Goal: Task Accomplishment & Management: Manage account settings

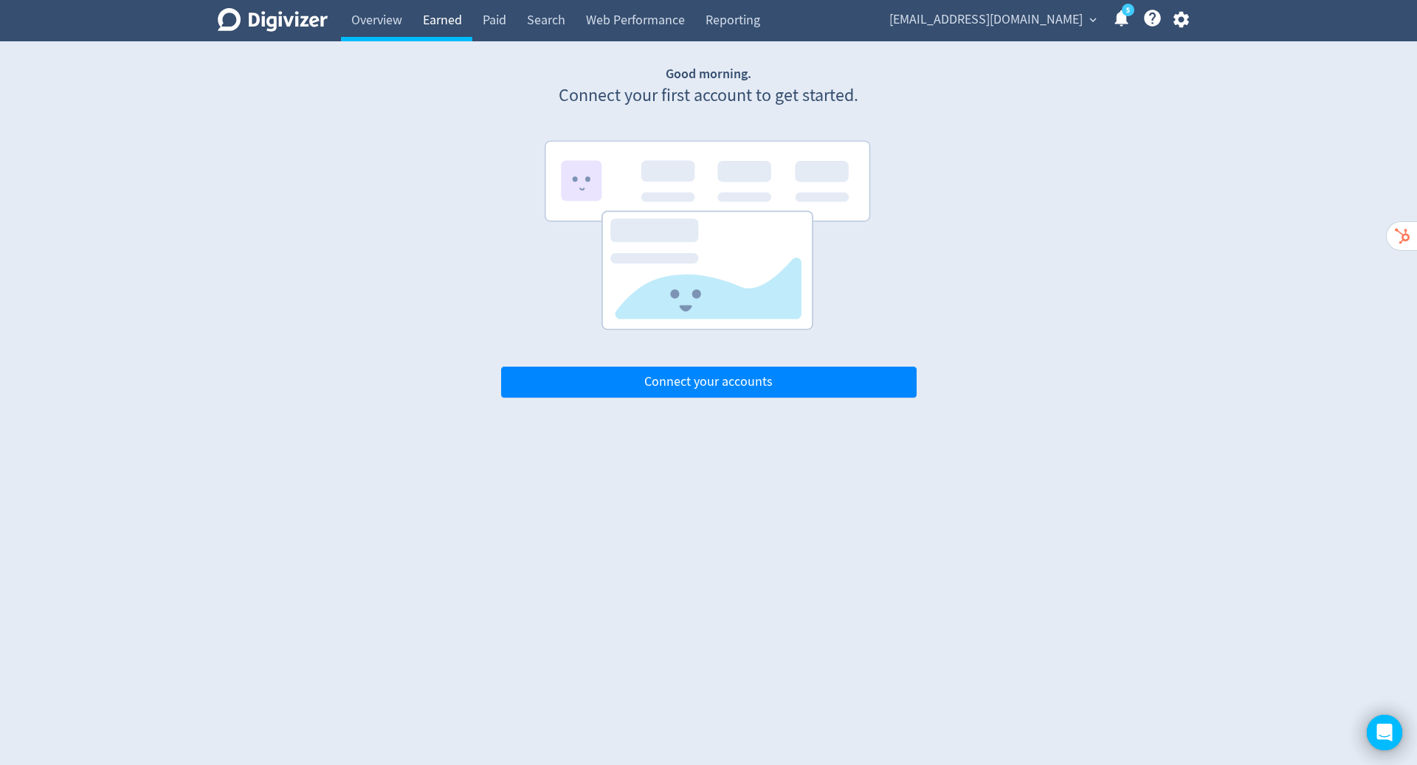
click at [443, 19] on link "Earned" at bounding box center [443, 20] width 60 height 41
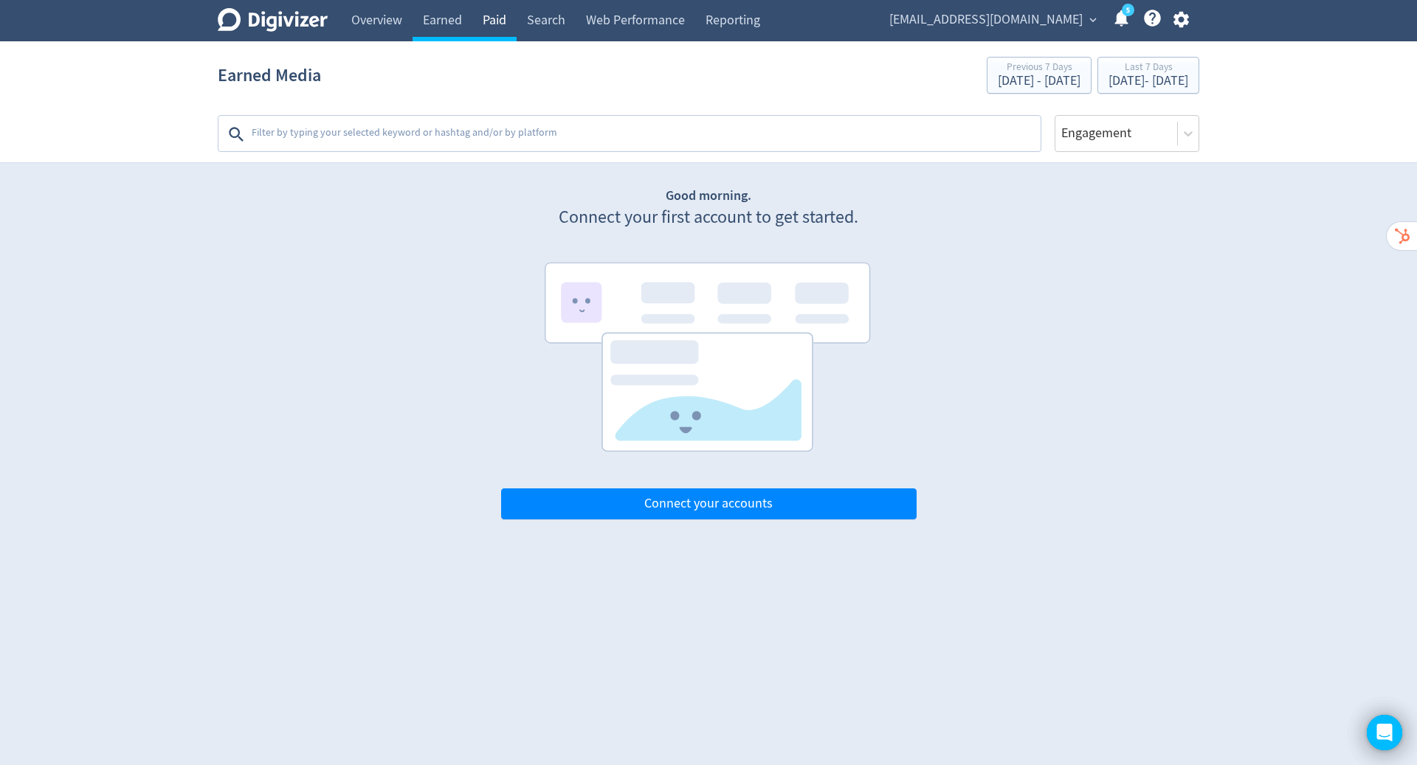
click at [498, 13] on link "Paid" at bounding box center [494, 20] width 44 height 41
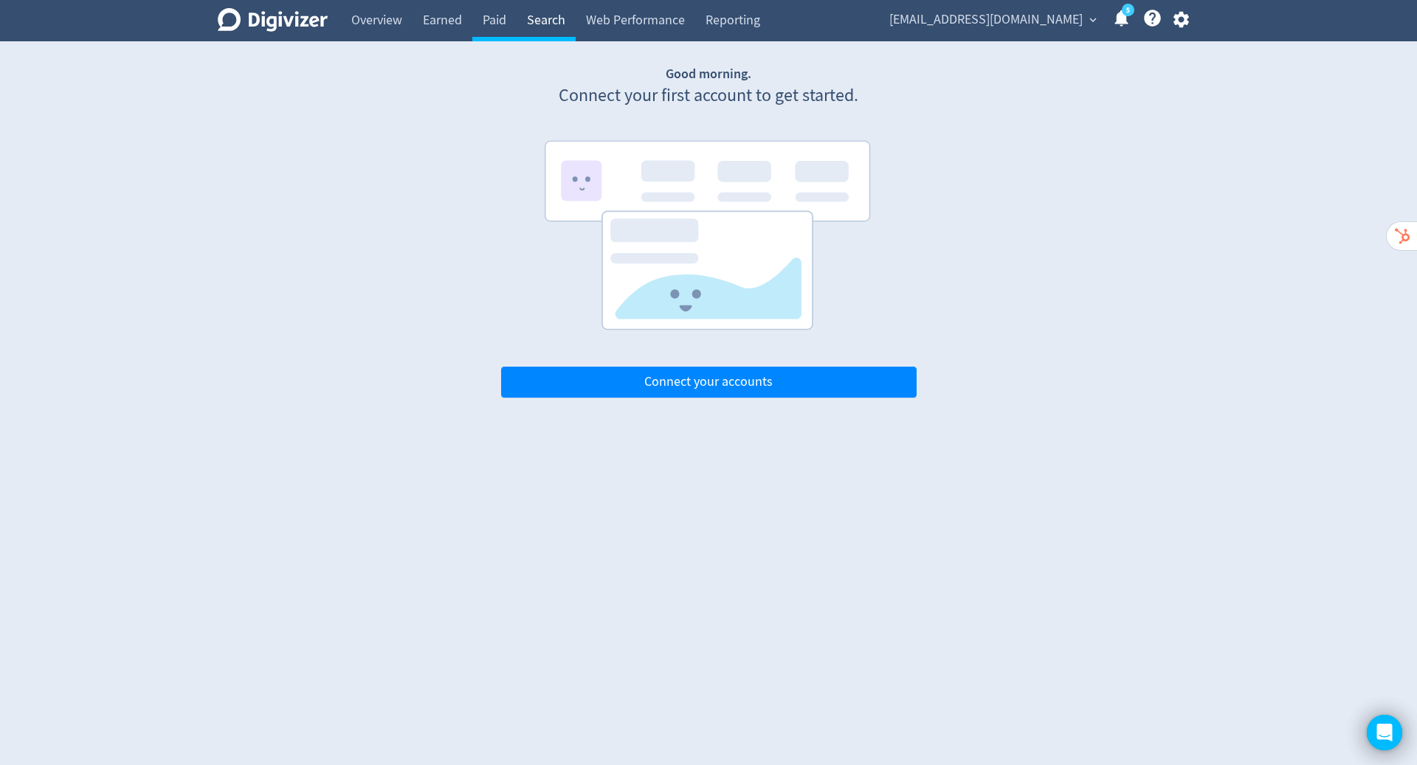
click at [553, 21] on link "Search" at bounding box center [546, 20] width 59 height 41
click at [615, 22] on link "Web Performance" at bounding box center [636, 20] width 120 height 41
click at [718, 24] on link "Reporting" at bounding box center [732, 20] width 75 height 41
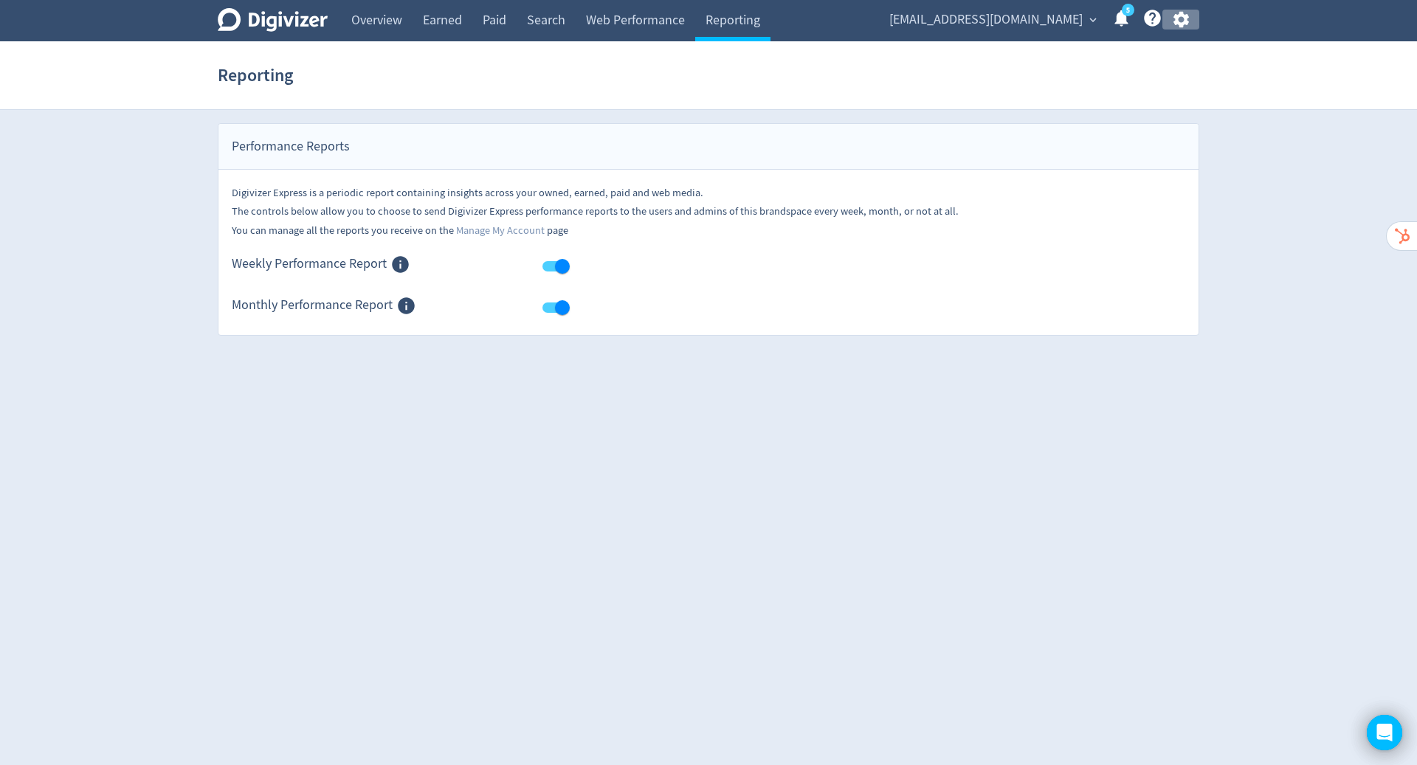
click at [1182, 21] on icon "button" at bounding box center [1181, 20] width 20 height 20
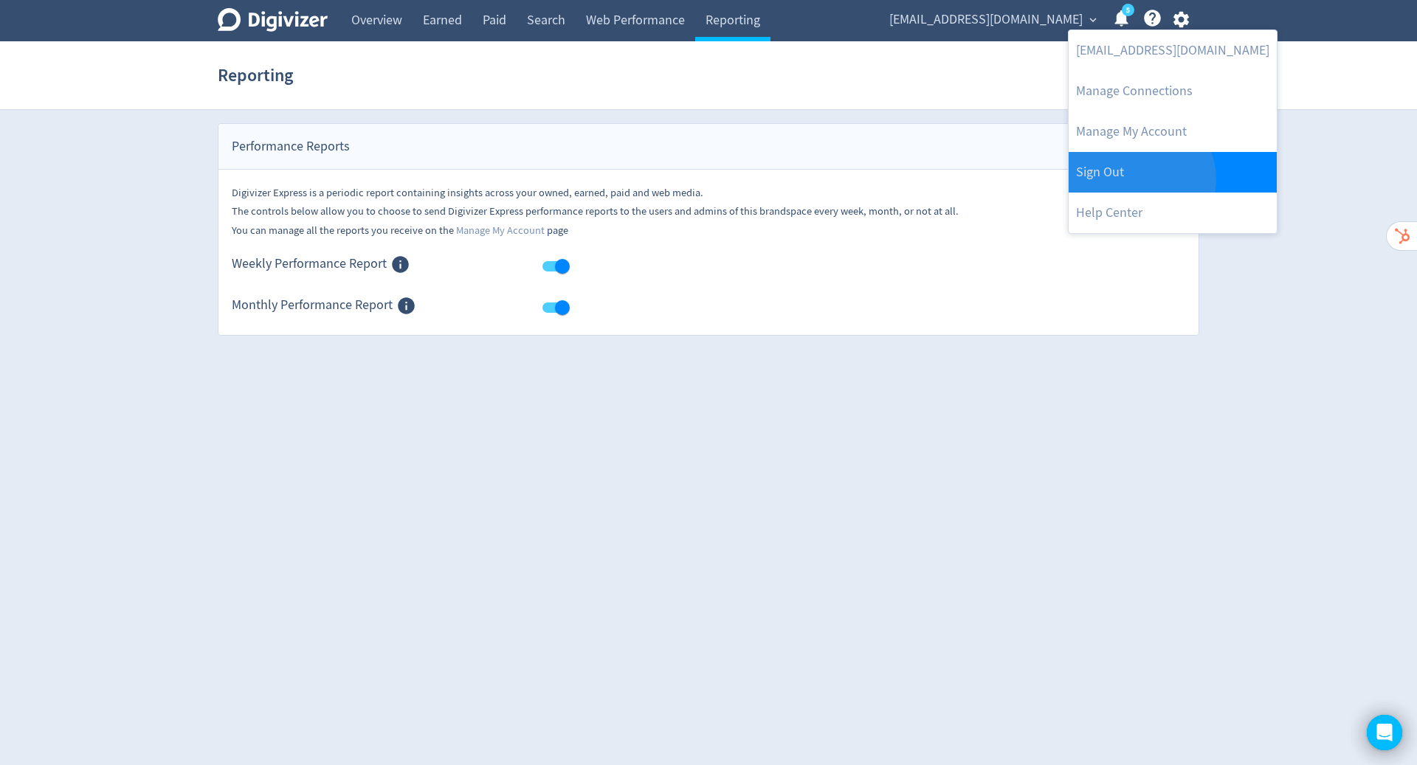
click at [1139, 179] on link "Sign Out" at bounding box center [1173, 172] width 208 height 41
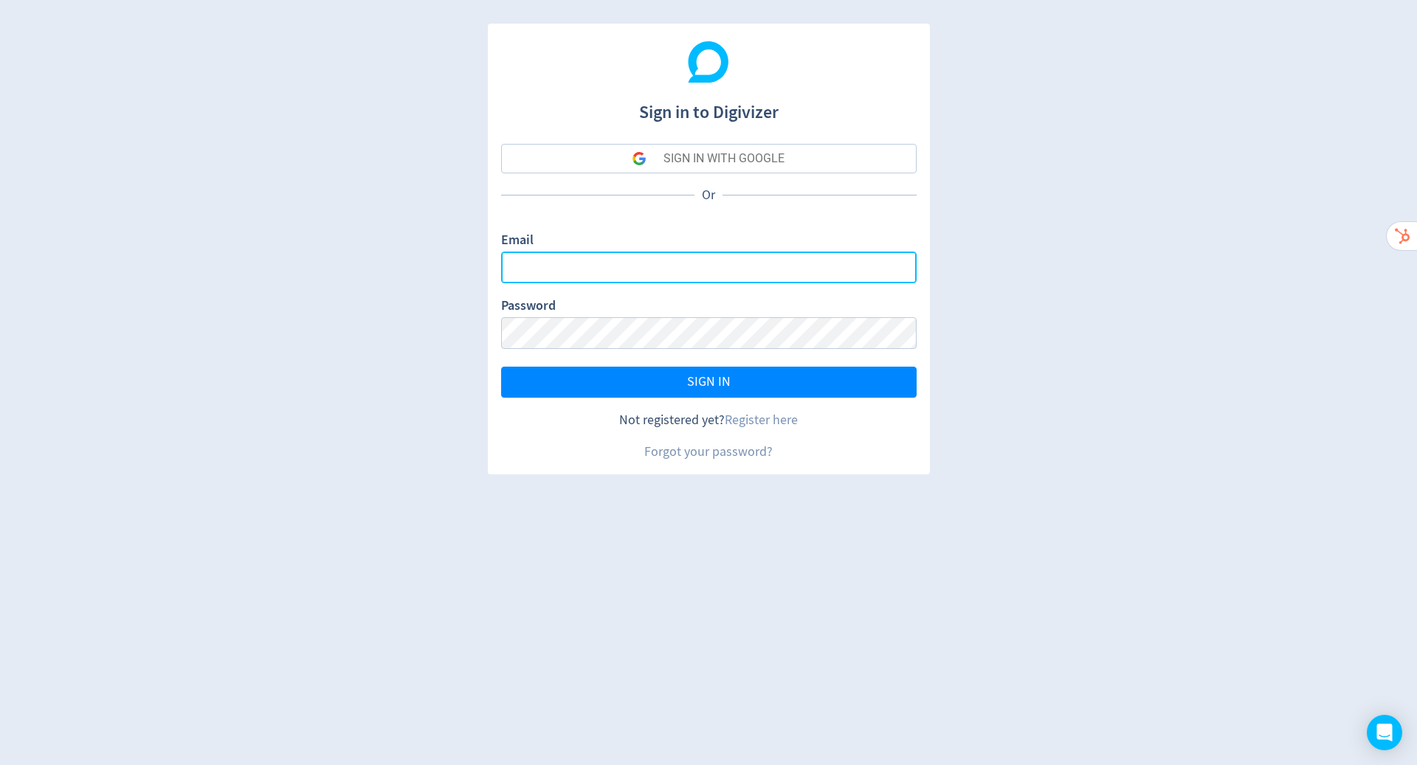
click at [686, 268] on input "Email" at bounding box center [708, 268] width 415 height 32
click at [841, 268] on input "Email" at bounding box center [708, 268] width 415 height 32
click at [906, 267] on input "Email" at bounding box center [708, 268] width 415 height 32
click at [812, 263] on input "Email" at bounding box center [708, 268] width 415 height 32
click at [902, 262] on input "Email" at bounding box center [708, 268] width 415 height 32
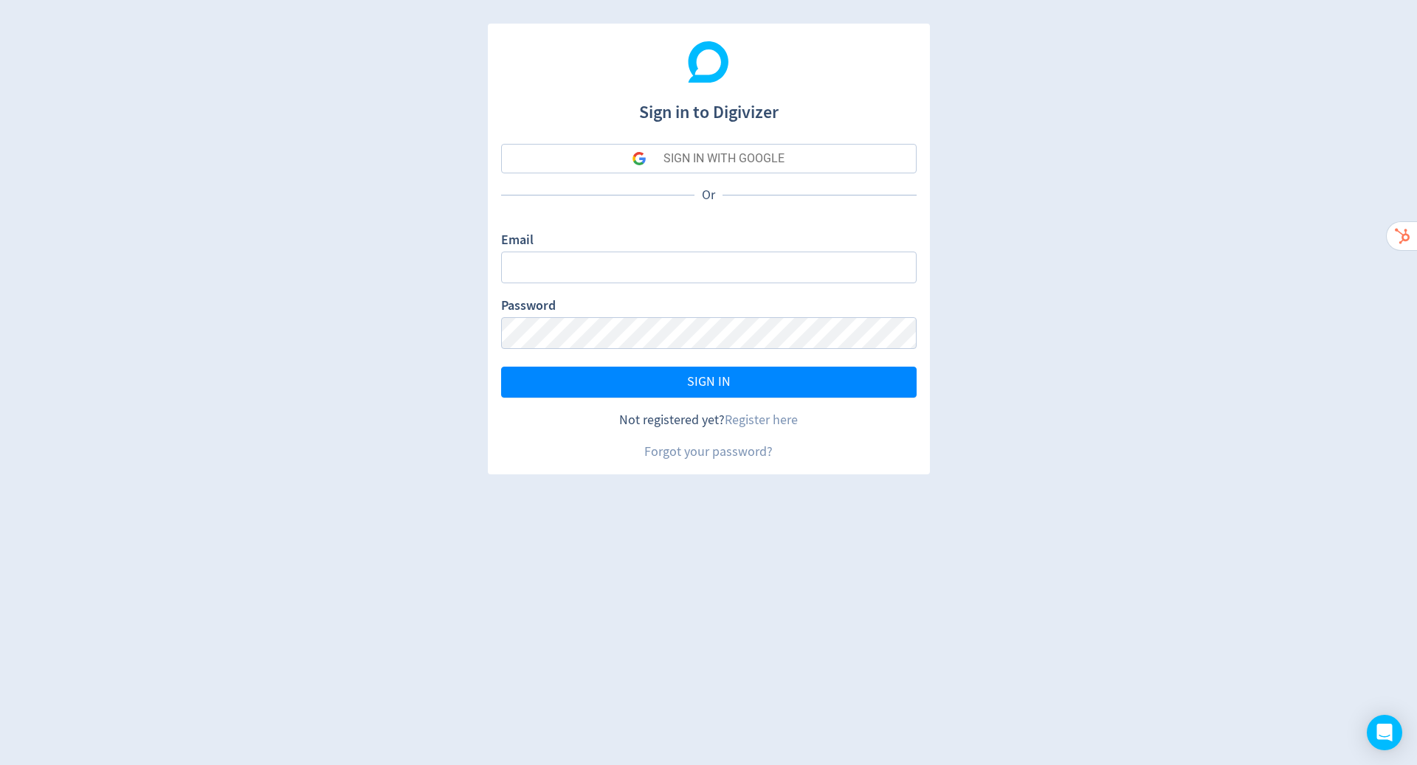
click at [889, 283] on form "Email Password SIGN IN" at bounding box center [708, 314] width 415 height 167
click at [889, 268] on input "Email" at bounding box center [708, 268] width 415 height 32
click at [860, 268] on input "Email" at bounding box center [708, 268] width 415 height 32
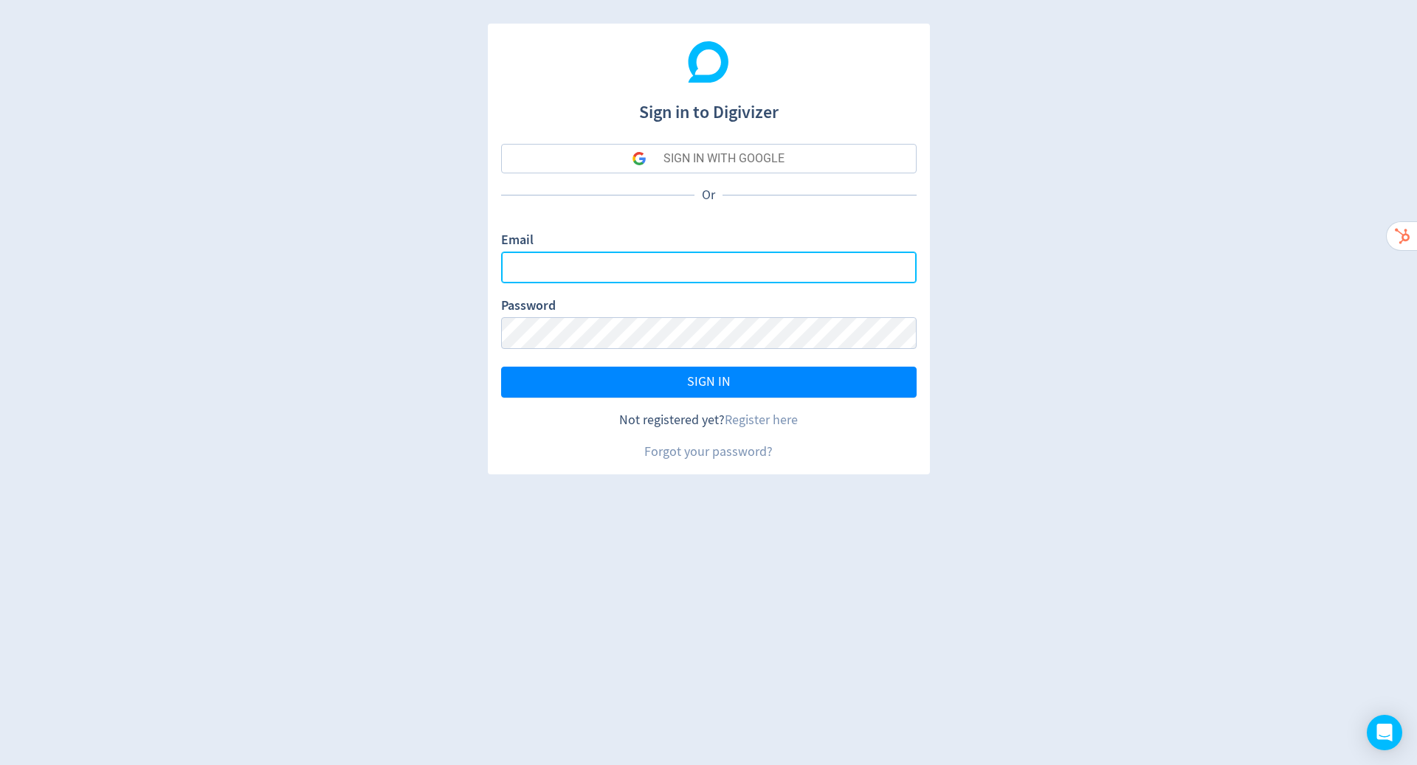
click at [900, 267] on input "Email" at bounding box center [708, 268] width 415 height 32
click at [717, 272] on input "Email" at bounding box center [708, 268] width 415 height 32
click at [765, 152] on div "SIGN IN WITH GOOGLE" at bounding box center [723, 159] width 121 height 30
